Goal: Find specific page/section: Find specific page/section

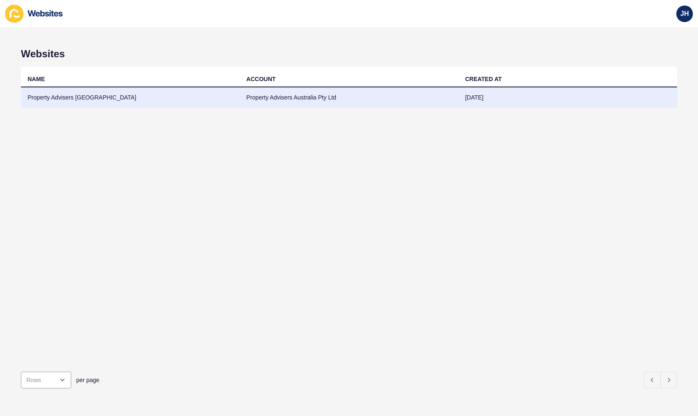
click at [226, 103] on td "Property Advisers [GEOGRAPHIC_DATA]" at bounding box center [130, 97] width 218 height 21
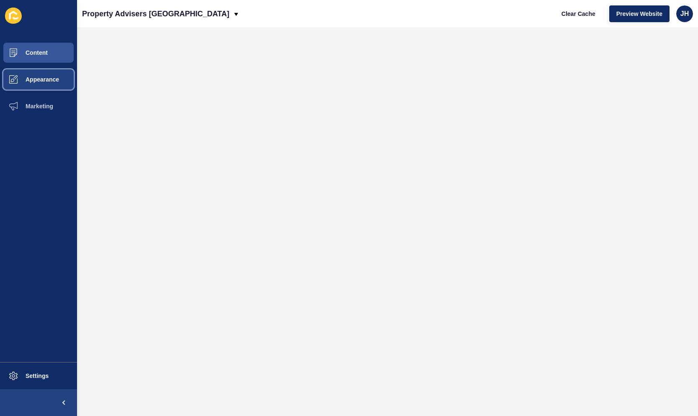
click at [27, 71] on button "Appearance" at bounding box center [38, 79] width 77 height 27
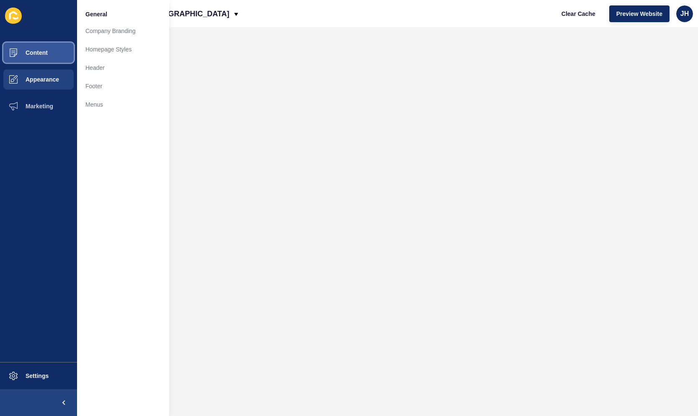
click at [41, 51] on span "Content" at bounding box center [23, 52] width 49 height 7
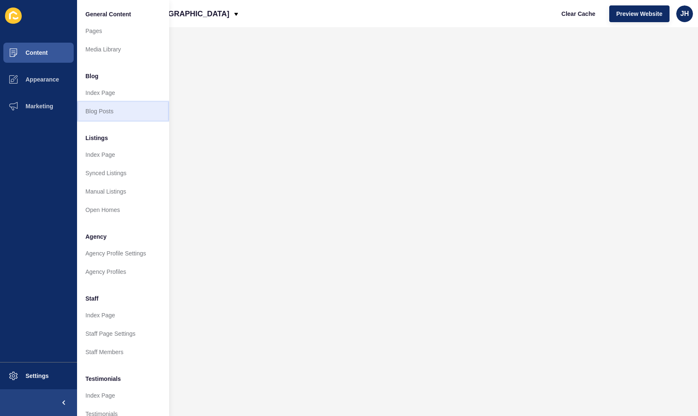
click at [107, 110] on link "Blog Posts" at bounding box center [123, 111] width 92 height 18
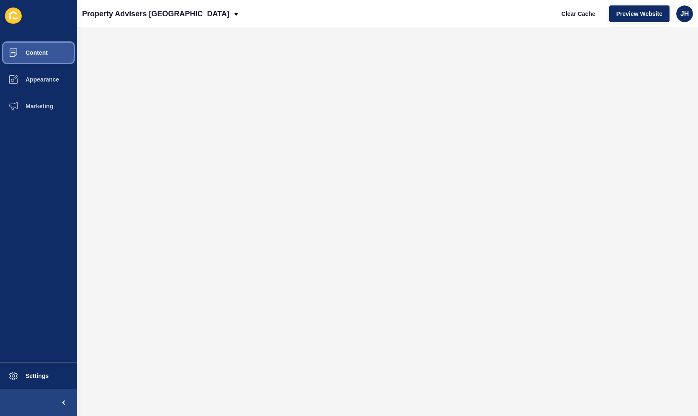
click at [58, 51] on button "Content" at bounding box center [38, 52] width 77 height 27
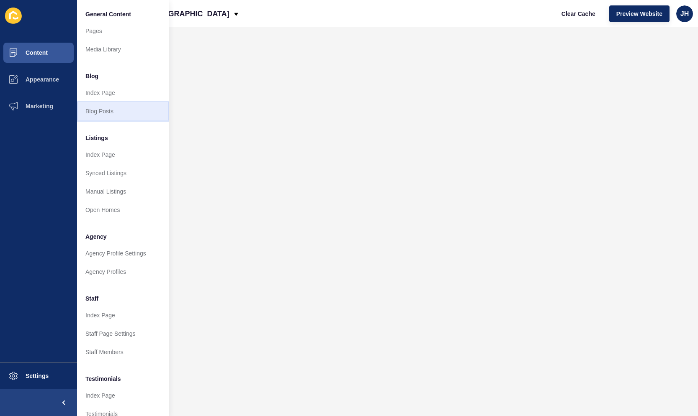
click at [105, 113] on link "Blog Posts" at bounding box center [123, 111] width 92 height 18
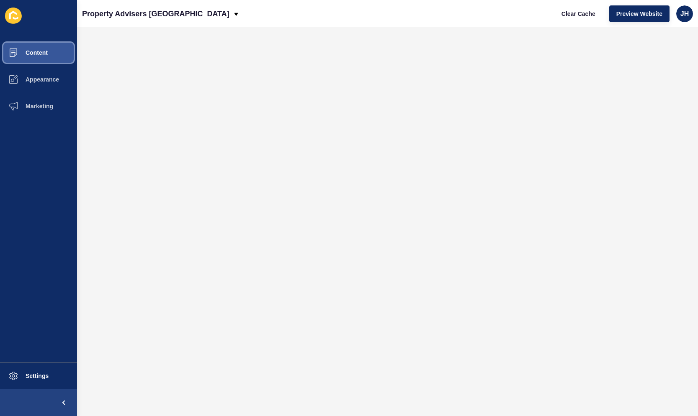
click at [41, 57] on button "Content" at bounding box center [38, 52] width 77 height 27
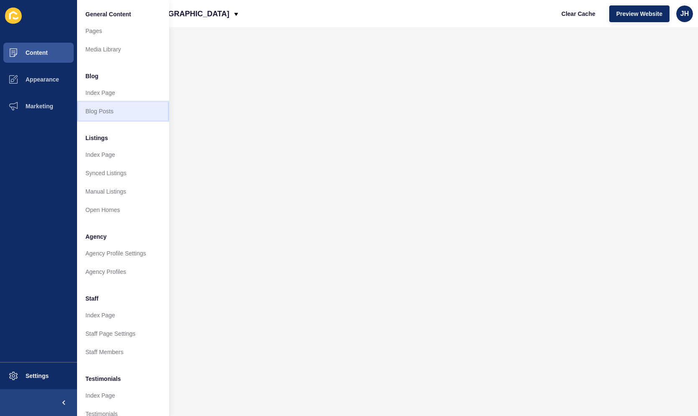
click at [96, 113] on link "Blog Posts" at bounding box center [123, 111] width 92 height 18
